Goal: Transaction & Acquisition: Book appointment/travel/reservation

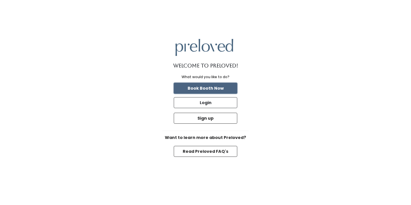
click at [225, 89] on button "Book Booth Now" at bounding box center [206, 88] width 64 height 11
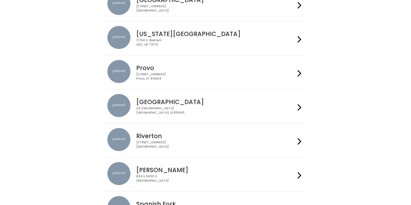
scroll to position [216, 0]
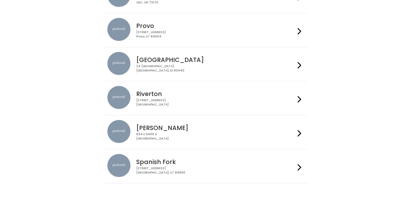
click at [223, 70] on div "24 South 1st West Rexburg, ID 83440" at bounding box center [215, 68] width 159 height 8
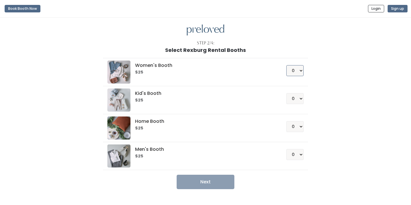
click at [295, 68] on select "0 1 2 3 4" at bounding box center [295, 70] width 17 height 11
select select "1"
click at [287, 65] on select "0 1 2 3 4" at bounding box center [295, 70] width 17 height 11
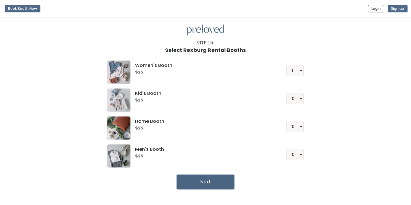
click at [216, 184] on button "Next" at bounding box center [206, 182] width 58 height 14
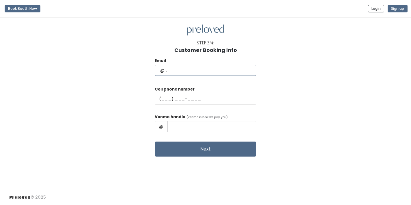
click at [198, 71] on input "text" at bounding box center [206, 70] width 102 height 11
type input "[EMAIL_ADDRESS][DOMAIN_NAME]"
click at [187, 99] on input "text" at bounding box center [206, 99] width 102 height 11
type input "(702) 266-3180"
click at [214, 127] on input "text" at bounding box center [212, 126] width 89 height 11
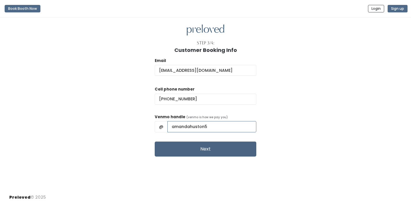
type input "amandahuston5"
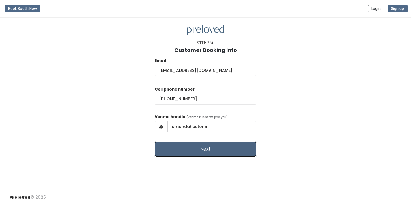
click at [212, 147] on button "Next" at bounding box center [206, 149] width 102 height 15
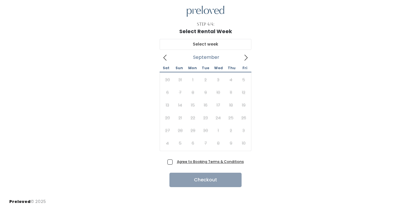
scroll to position [20, 0]
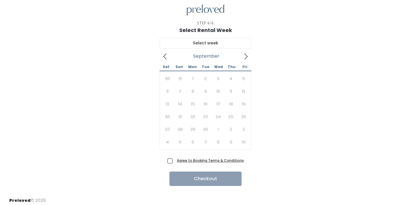
click at [246, 55] on icon at bounding box center [246, 56] width 6 height 6
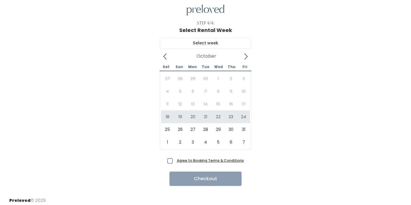
click at [247, 54] on icon at bounding box center [246, 56] width 6 height 6
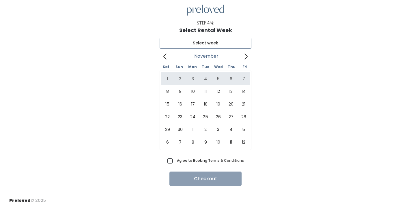
type input "[DATE] to [DATE]"
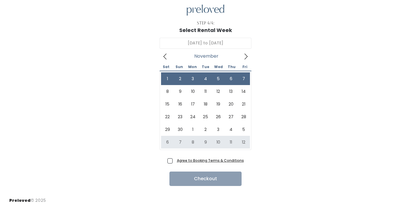
click at [175, 163] on span "Agree to Booking Terms & Conditions" at bounding box center [209, 161] width 69 height 6
click at [175, 162] on input "Agree to Booking Terms & Conditions" at bounding box center [177, 160] width 4 height 4
checkbox input "true"
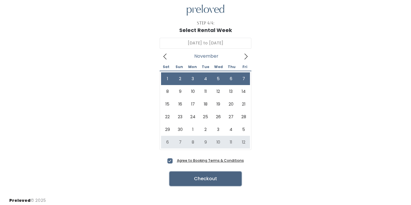
click at [228, 183] on button "Checkout" at bounding box center [206, 179] width 72 height 14
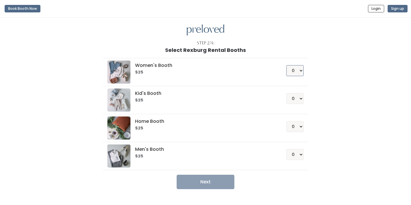
click at [299, 72] on select "0 1 2 3 4" at bounding box center [295, 70] width 17 height 11
select select "1"
click at [287, 65] on select "0 1 2 3 4" at bounding box center [295, 70] width 17 height 11
